Goal: Information Seeking & Learning: Learn about a topic

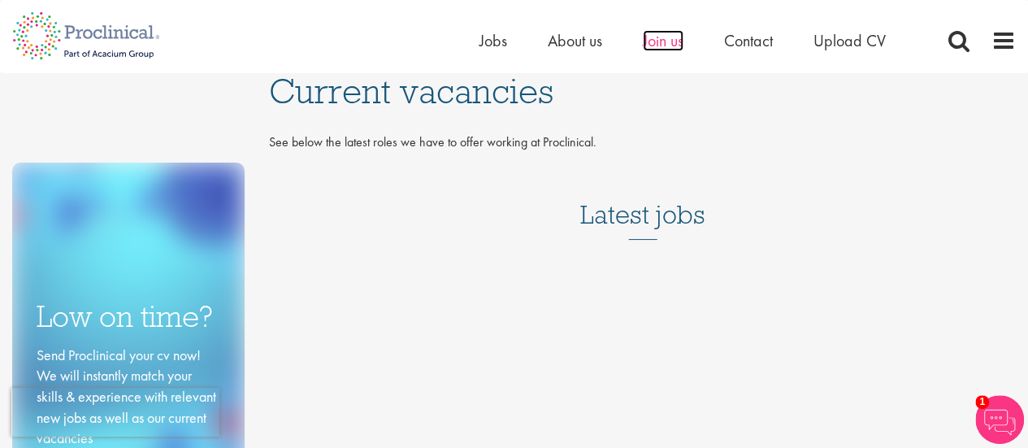
click at [651, 44] on span "Join us" at bounding box center [663, 40] width 41 height 21
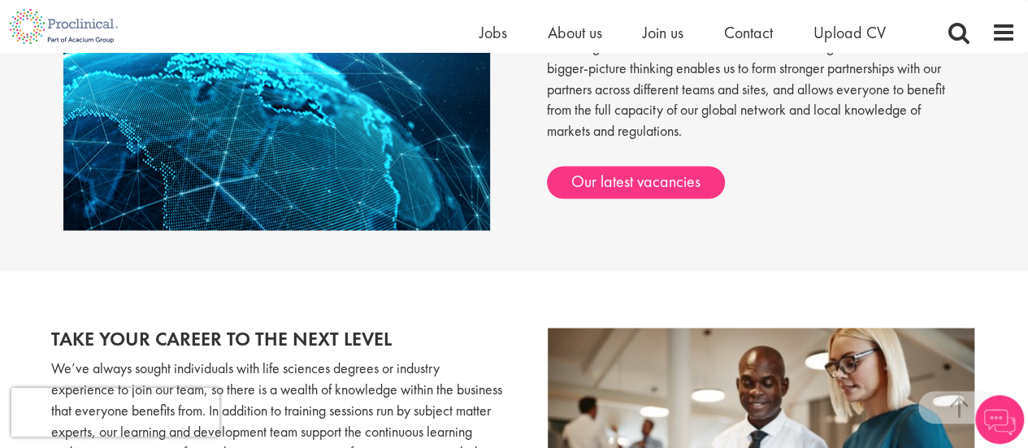
scroll to position [1443, 0]
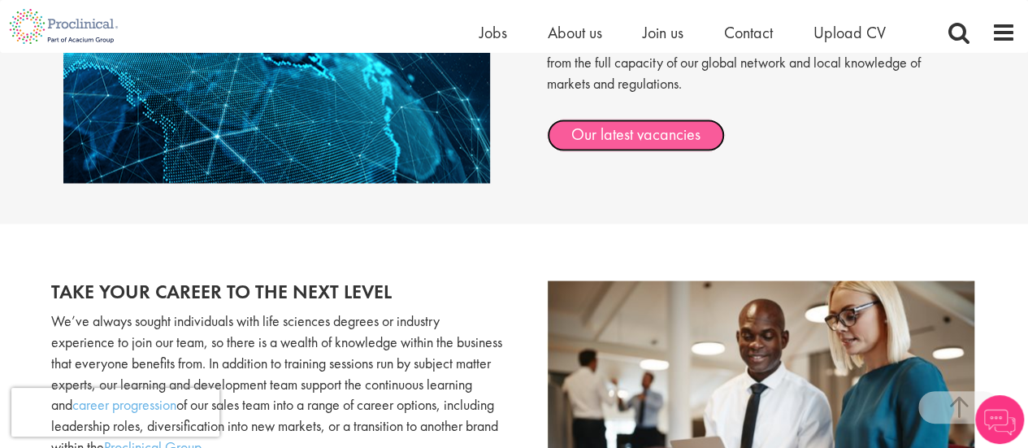
click at [618, 145] on link "Our latest vacancies" at bounding box center [636, 135] width 178 height 32
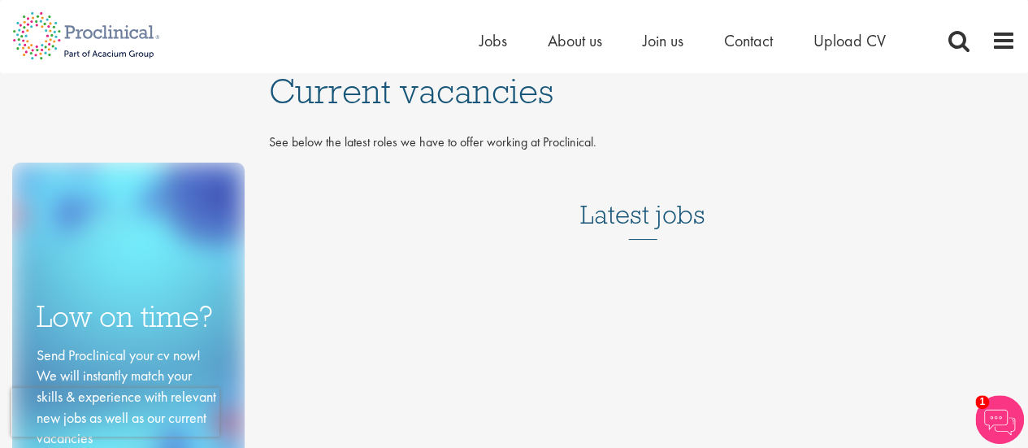
click at [640, 235] on h3 "Latest jobs" at bounding box center [642, 200] width 125 height 80
click at [617, 197] on h3 "Latest jobs" at bounding box center [642, 200] width 125 height 80
click at [533, 37] on ul "Home Jobs About us Join us Contact Upload CV" at bounding box center [702, 40] width 447 height 24
click at [484, 27] on div "Home Jobs About us Join us Contact Upload CV" at bounding box center [507, 30] width 1015 height 61
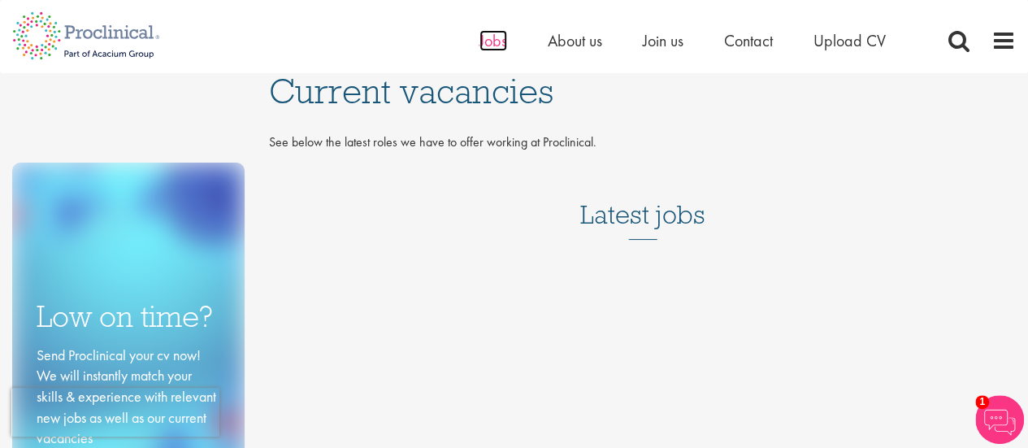
click at [488, 37] on span "Jobs" at bounding box center [493, 40] width 28 height 21
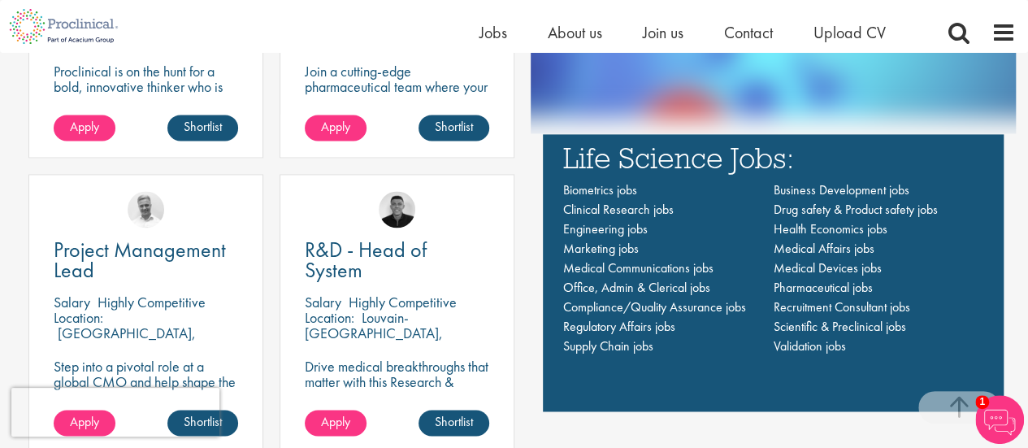
scroll to position [1054, 0]
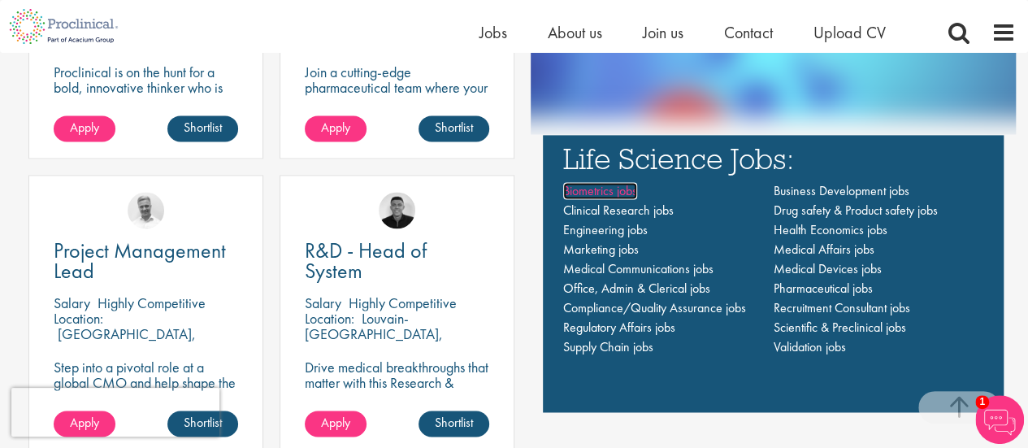
click at [601, 191] on span "Biometrics jobs" at bounding box center [600, 190] width 74 height 17
click at [634, 208] on span "Clinical Research jobs" at bounding box center [618, 209] width 110 height 17
click at [616, 343] on span "Supply Chain jobs" at bounding box center [608, 346] width 90 height 17
click at [824, 194] on span "Business Development jobs" at bounding box center [840, 190] width 136 height 17
click at [819, 327] on span "Scientific & Preclinical jobs" at bounding box center [838, 326] width 132 height 17
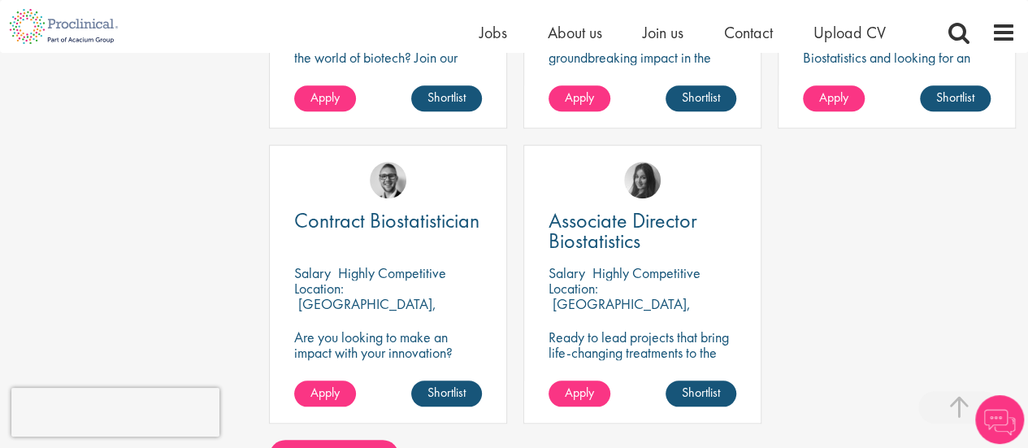
scroll to position [357, 0]
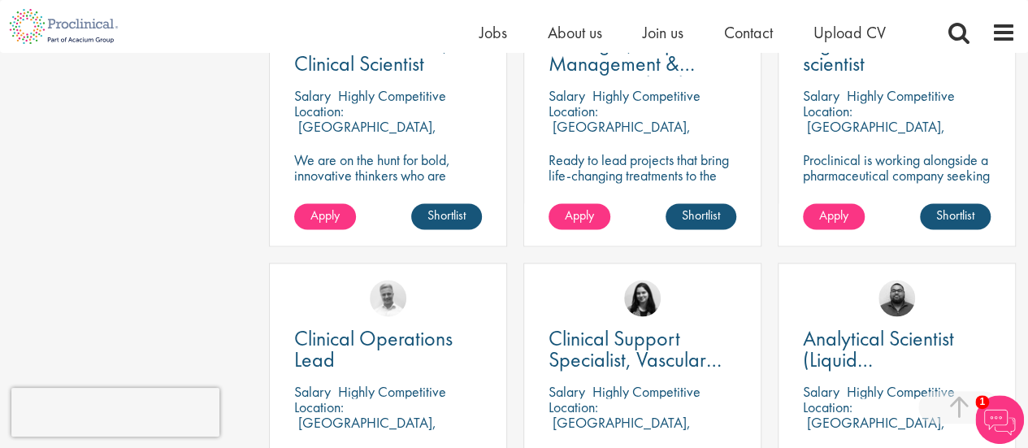
scroll to position [1115, 0]
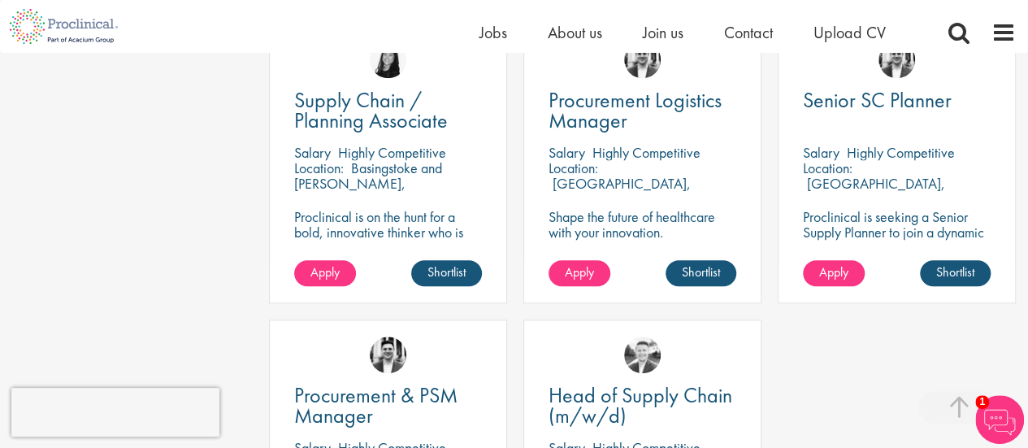
scroll to position [729, 0]
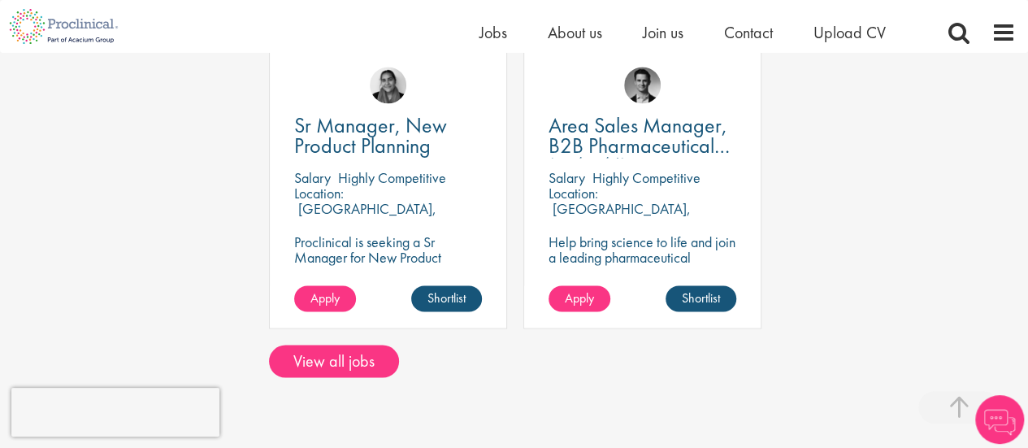
scroll to position [1252, 0]
